Goal: Navigation & Orientation: Understand site structure

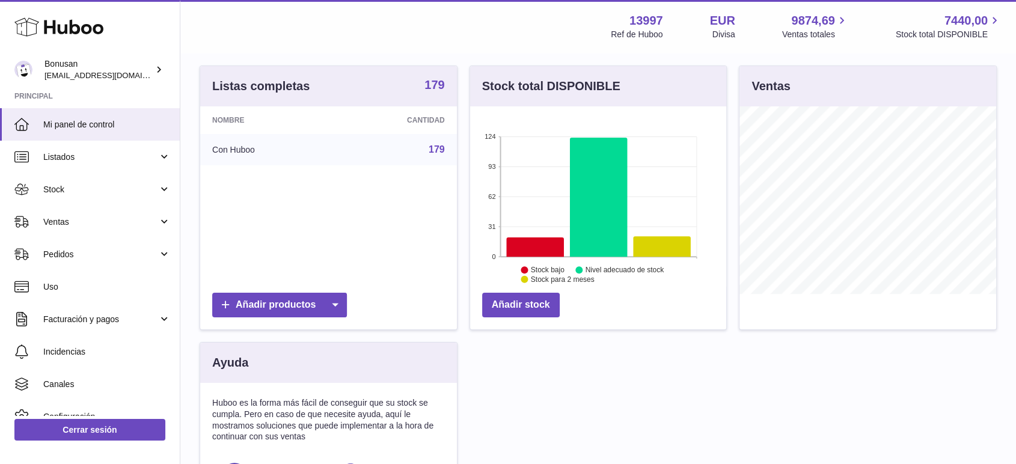
scroll to position [112, 0]
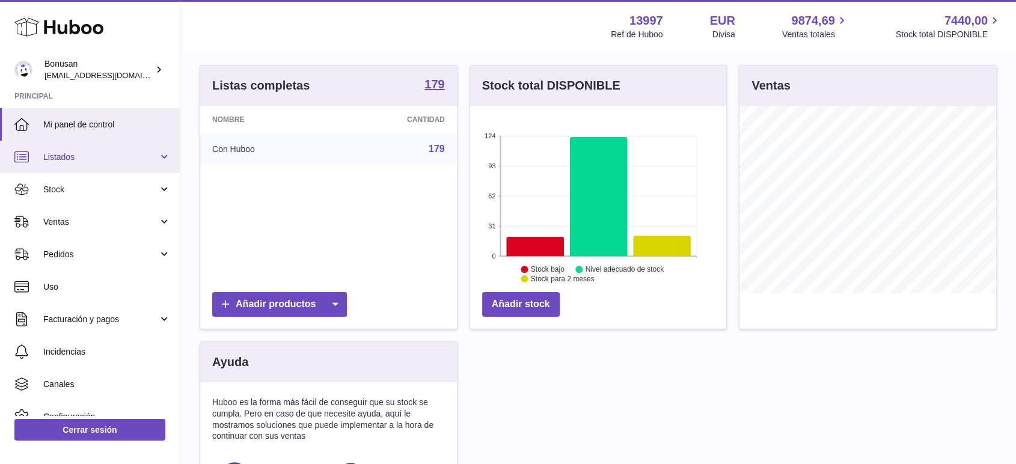
click at [83, 159] on span "Listados" at bounding box center [100, 157] width 115 height 11
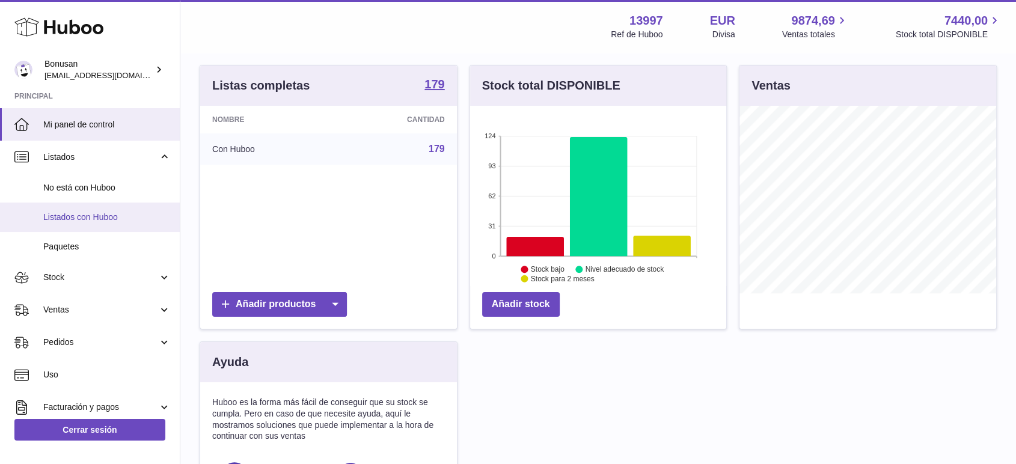
click at [99, 218] on span "Listados con Huboo" at bounding box center [106, 217] width 127 height 11
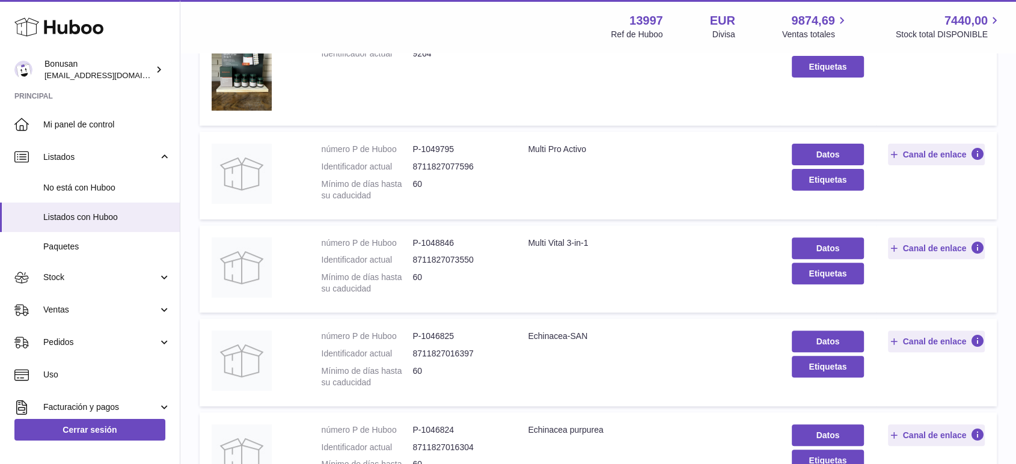
scroll to position [382, 0]
click at [619, 150] on div "Multi Pro Activo" at bounding box center [648, 148] width 240 height 11
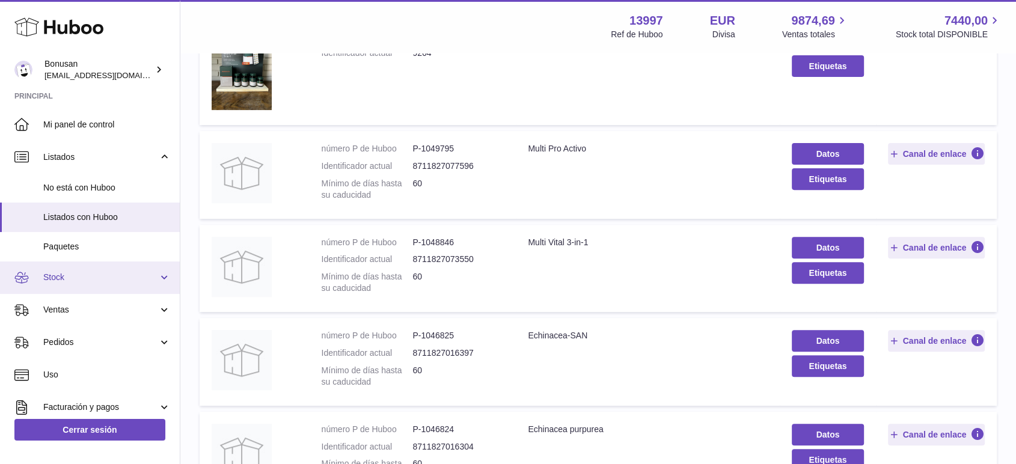
click at [67, 285] on link "Stock" at bounding box center [90, 278] width 180 height 32
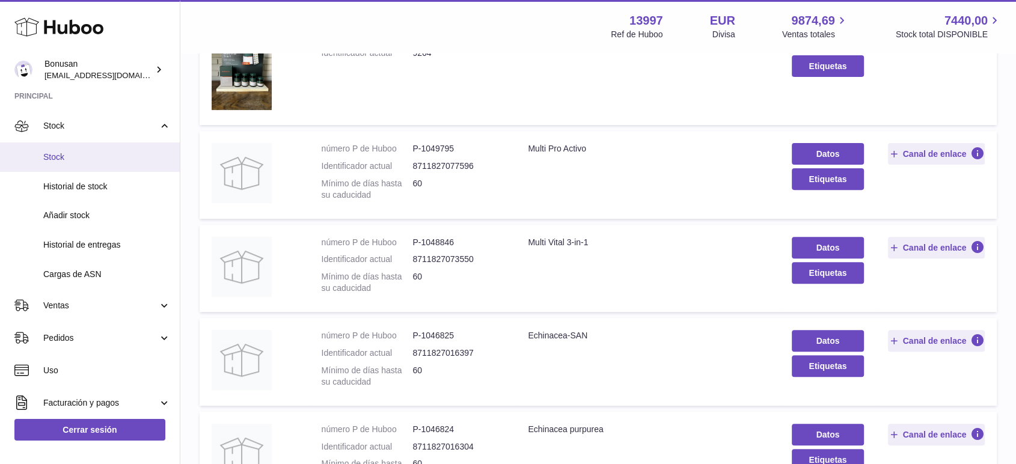
scroll to position [152, 0]
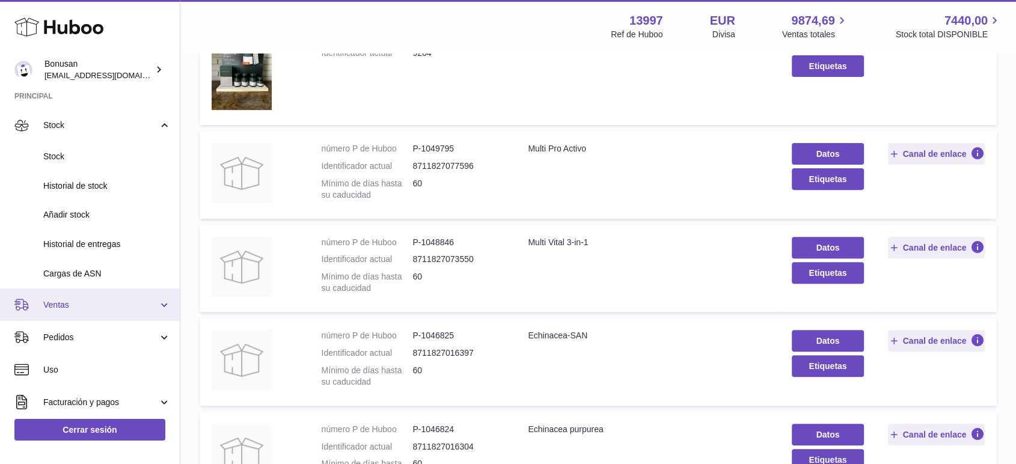
click at [91, 303] on span "Ventas" at bounding box center [100, 304] width 115 height 11
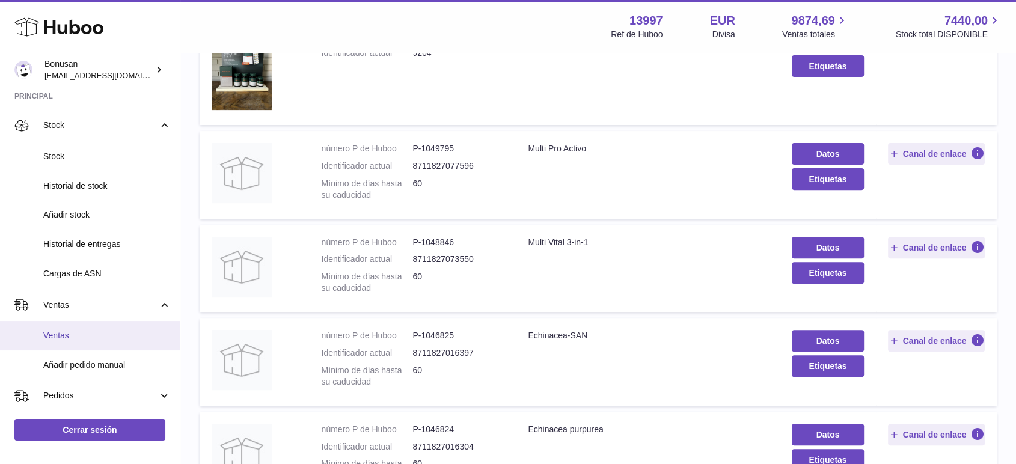
click at [82, 334] on span "Ventas" at bounding box center [106, 335] width 127 height 11
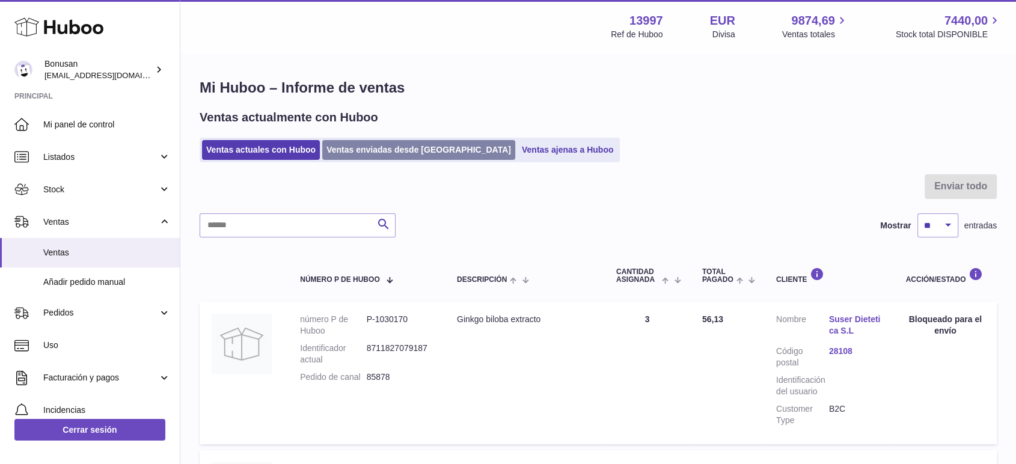
click at [394, 152] on link "Ventas enviadas desde Huboo" at bounding box center [418, 150] width 193 height 20
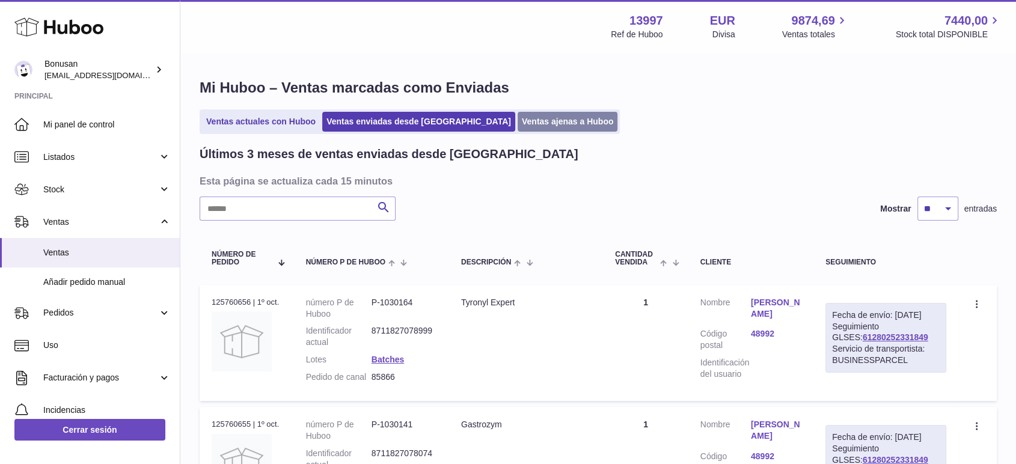
click at [518, 129] on link "Ventas ajenas a Huboo" at bounding box center [568, 122] width 100 height 20
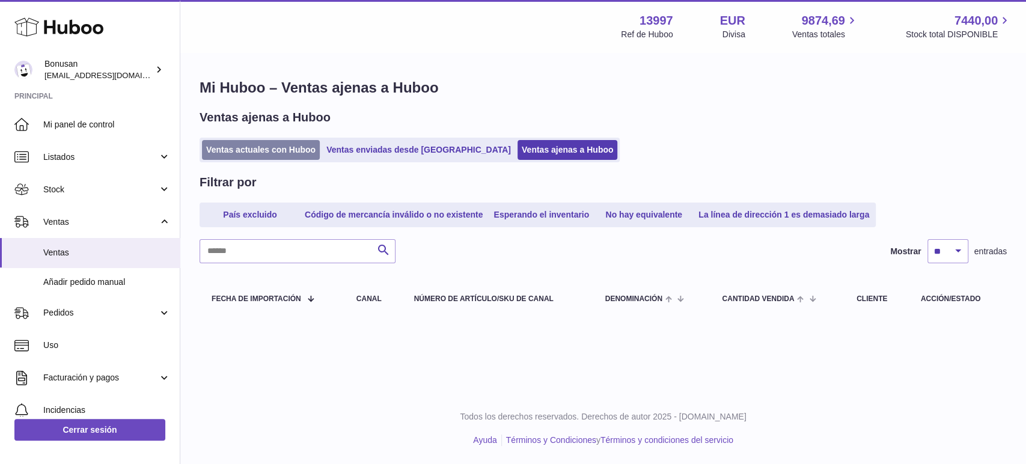
click at [263, 148] on link "Ventas actuales con Huboo" at bounding box center [261, 150] width 118 height 20
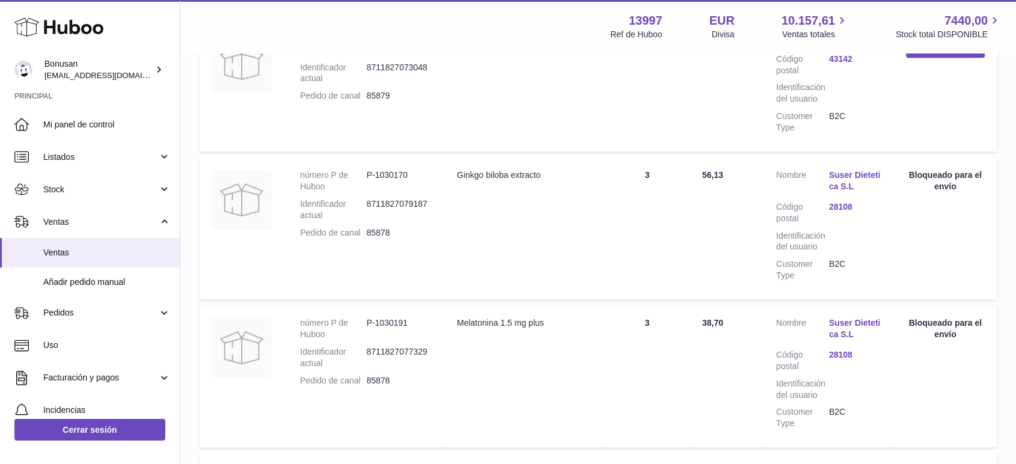
scroll to position [1101, 0]
click at [922, 170] on div "Bloqueado para el envío" at bounding box center [945, 180] width 79 height 23
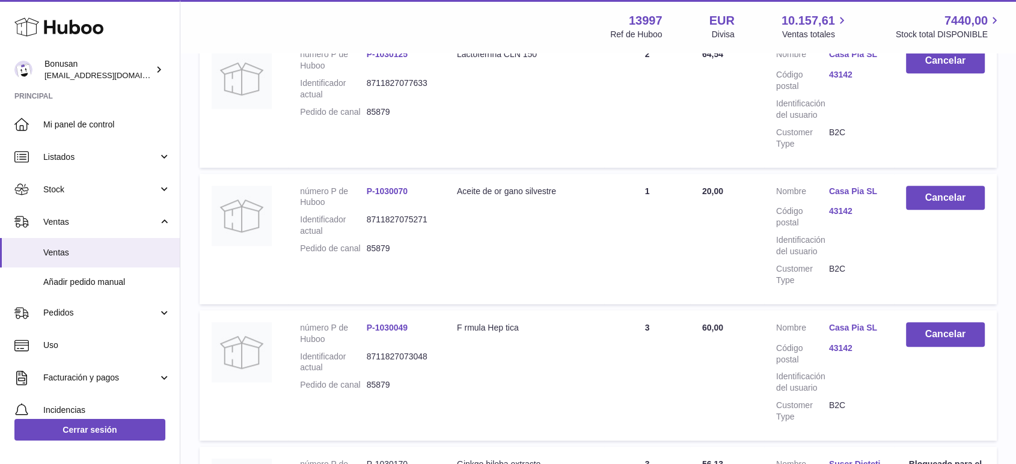
scroll to position [811, 0]
click at [67, 319] on link "Pedidos" at bounding box center [90, 313] width 180 height 32
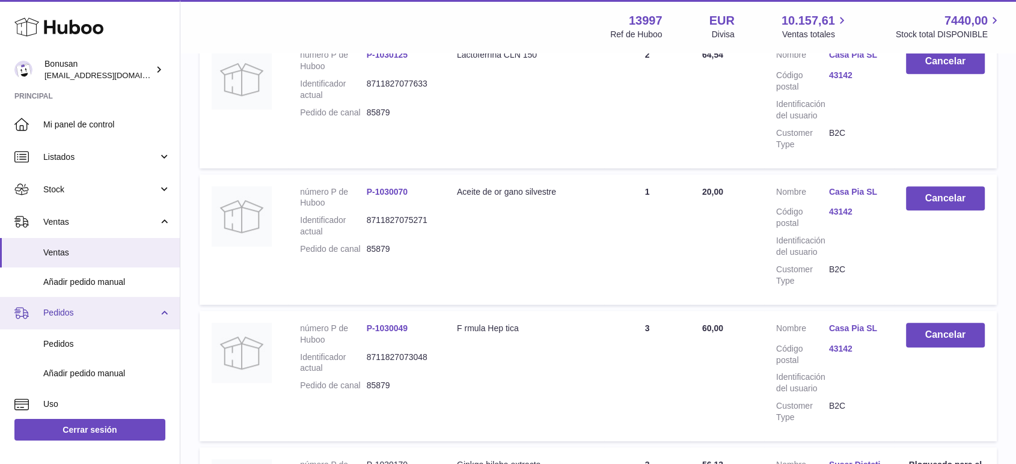
scroll to position [77, 0]
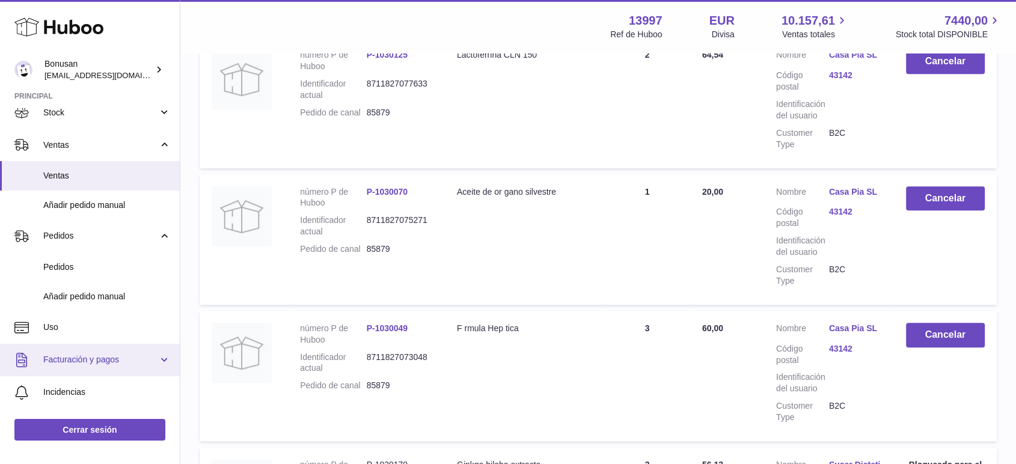
click at [82, 362] on span "Facturación y pagos" at bounding box center [100, 359] width 115 height 11
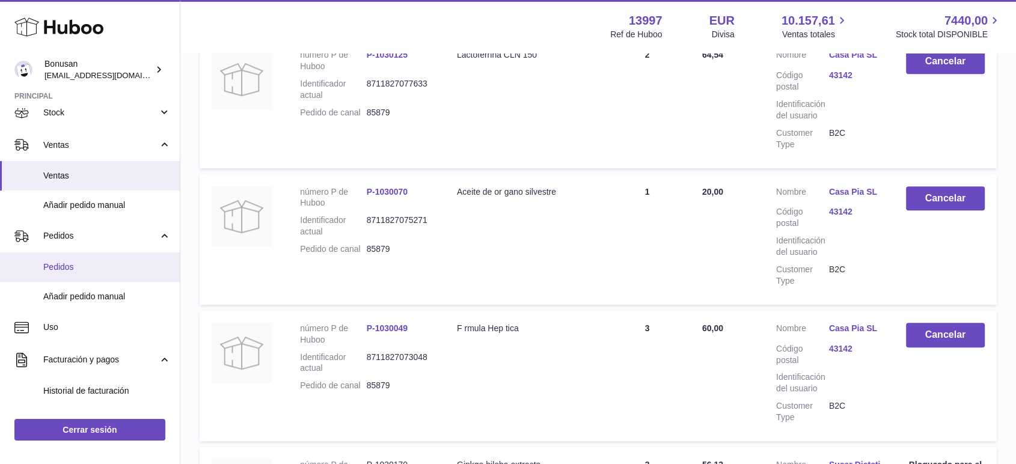
scroll to position [277, 0]
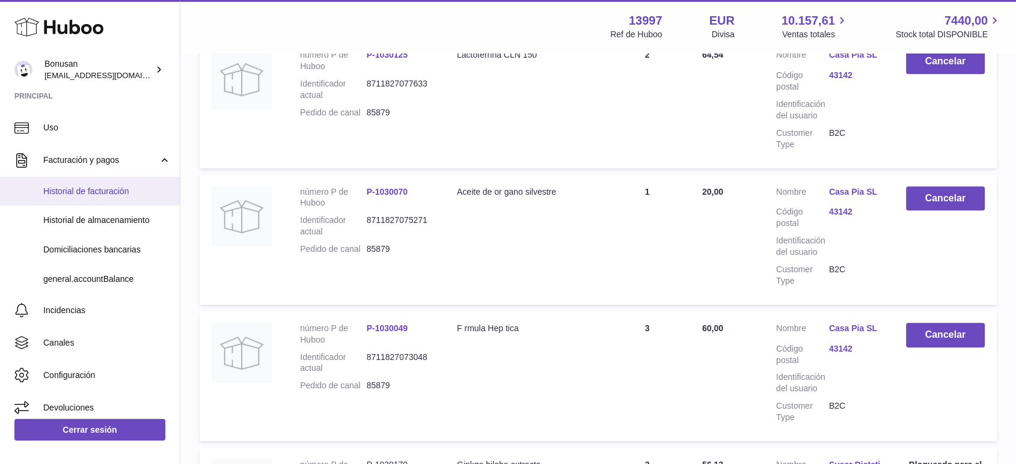
click at [90, 193] on span "Historial de facturación" at bounding box center [106, 191] width 127 height 11
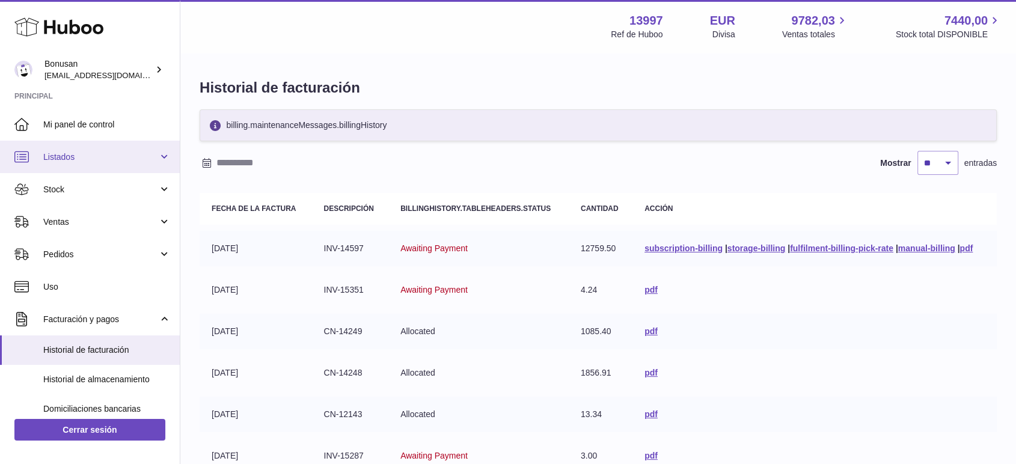
click at [97, 159] on span "Listados" at bounding box center [100, 157] width 115 height 11
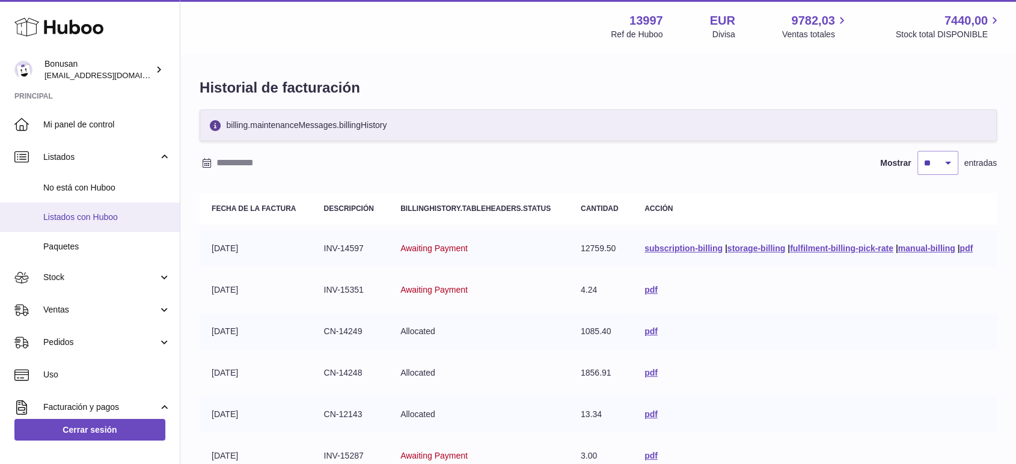
click at [103, 218] on span "Listados con Huboo" at bounding box center [106, 217] width 127 height 11
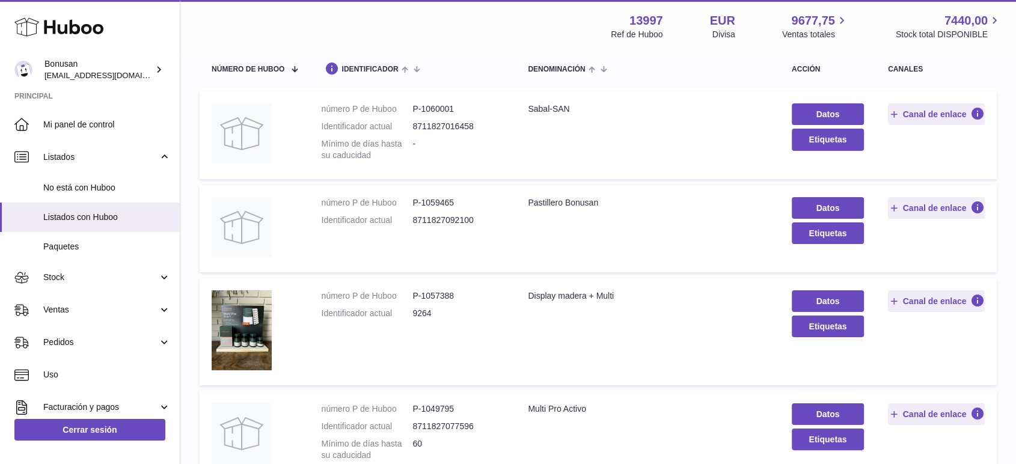
scroll to position [123, 0]
click at [466, 204] on dd "P-1059465" at bounding box center [457, 202] width 91 height 11
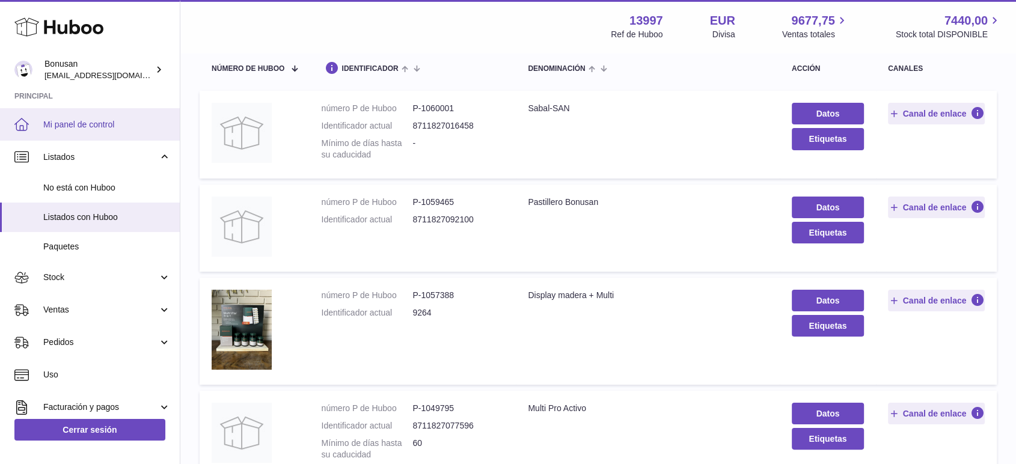
click at [70, 128] on span "Mi panel de control" at bounding box center [106, 124] width 127 height 11
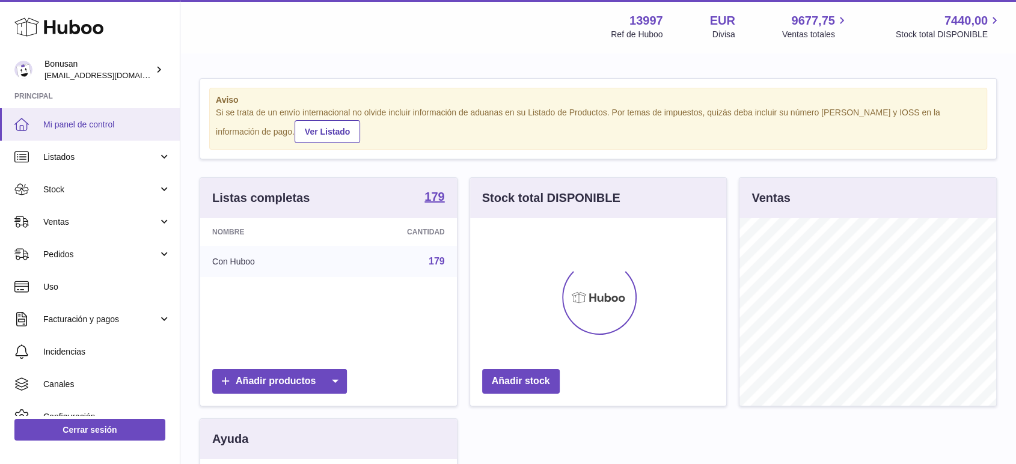
scroll to position [188, 256]
